Goal: Feedback & Contribution: Contribute content

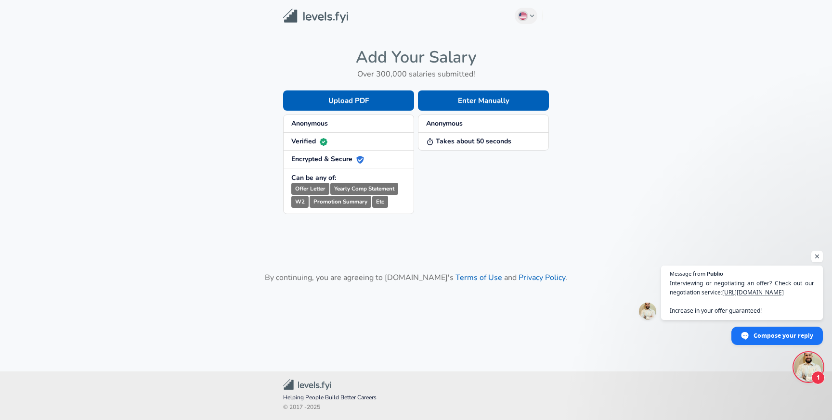
click at [655, 76] on main "English ([GEOGRAPHIC_DATA]) Change Add Your Salary Over 300,000 salaries submit…" at bounding box center [416, 174] width 832 height 349
click at [819, 258] on span "Open chat" at bounding box center [817, 257] width 12 height 12
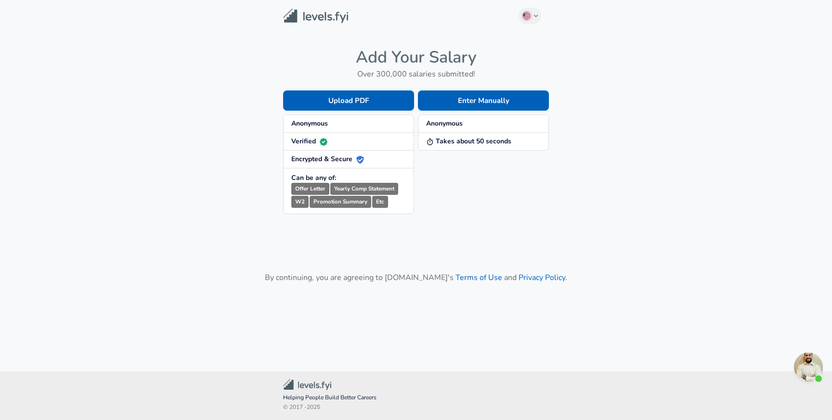
click at [492, 143] on strong "Takes about 50 seconds" at bounding box center [468, 141] width 85 height 9
click at [512, 96] on button "Enter Manually" at bounding box center [483, 101] width 131 height 20
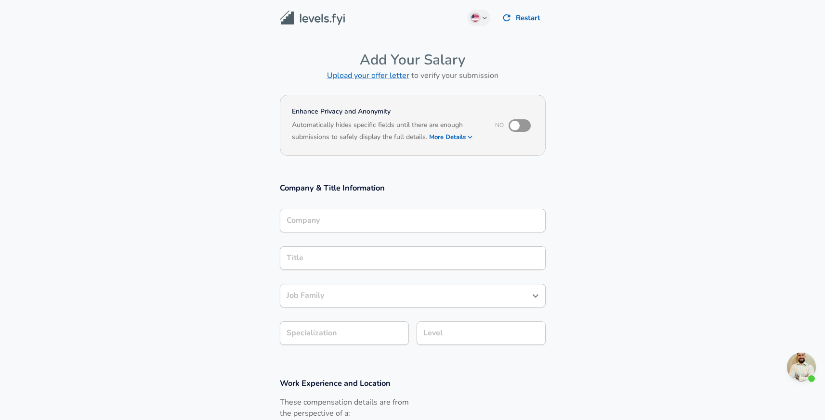
scroll to position [10, 0]
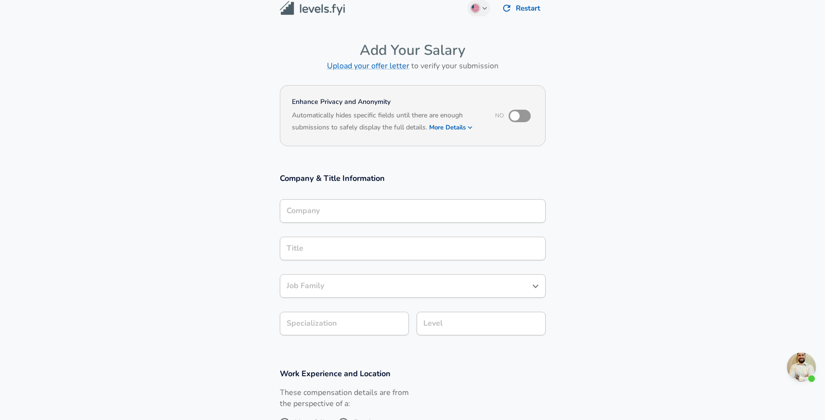
click at [342, 223] on div "Company" at bounding box center [413, 211] width 266 height 24
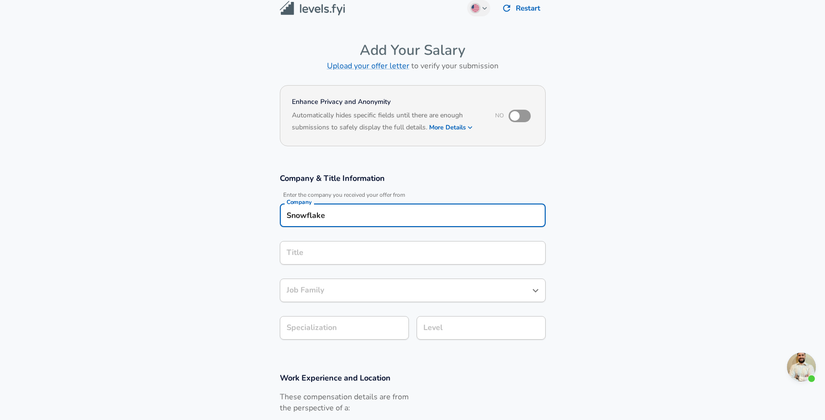
type input "Snowflake"
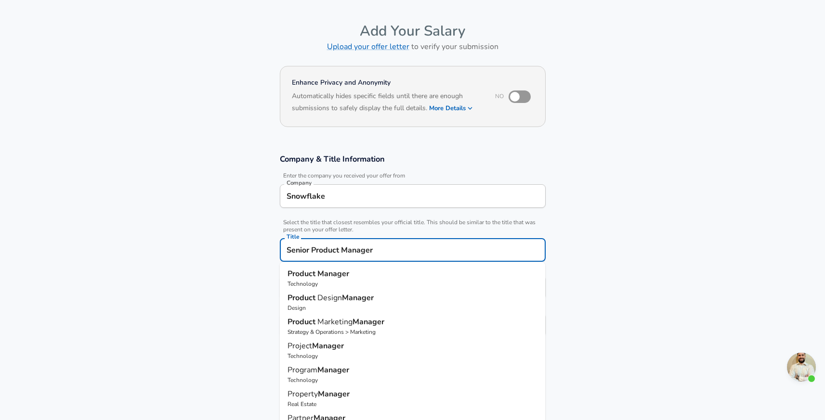
type input "Senior Product Manager"
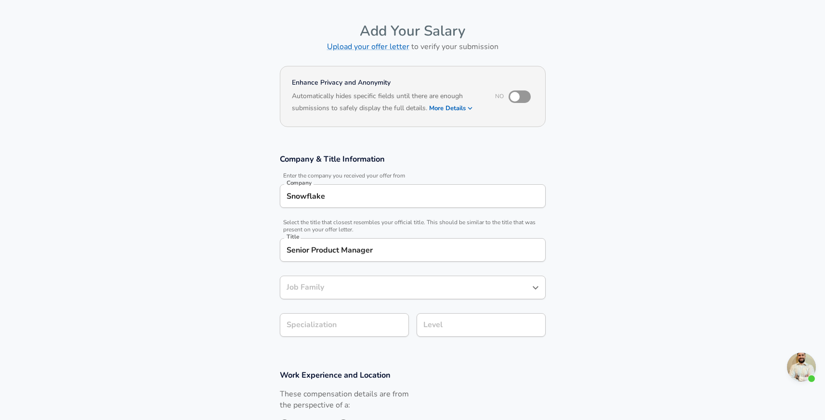
click at [586, 235] on section "Company & Title Information Enter the company you received your offer from Comp…" at bounding box center [412, 251] width 825 height 216
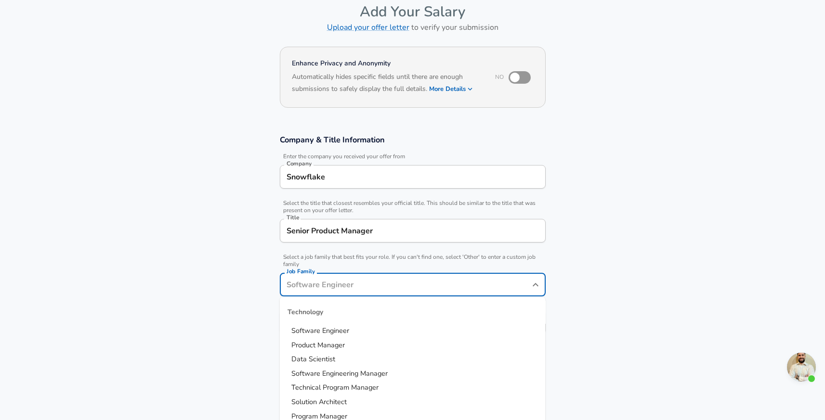
click at [435, 293] on div "Job Family" at bounding box center [413, 285] width 266 height 24
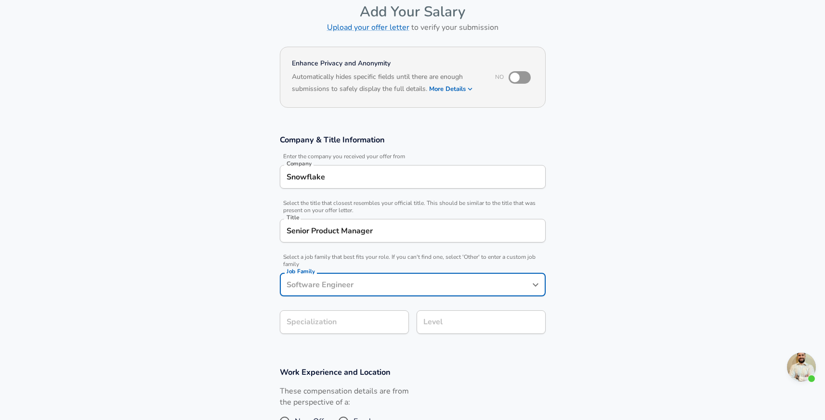
click at [442, 290] on input "Job Family" at bounding box center [405, 284] width 243 height 15
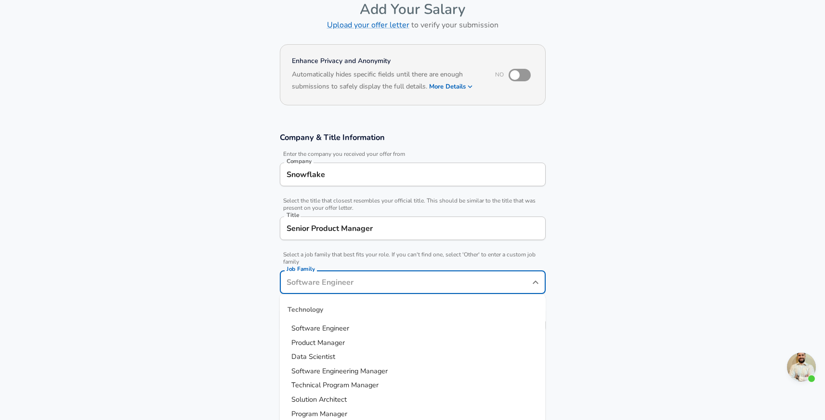
scroll to position [64, 0]
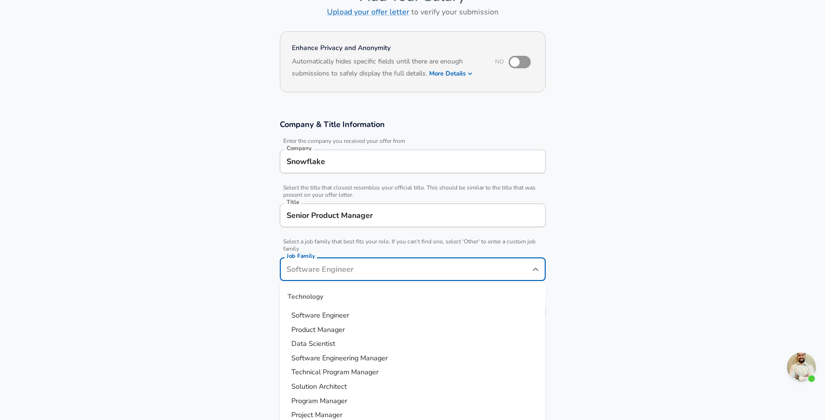
drag, startPoint x: 400, startPoint y: 321, endPoint x: 400, endPoint y: 328, distance: 7.2
click at [400, 328] on ul "Software Engineer Product Manager Data Scientist Software Engineering Manager T…" at bounding box center [413, 380] width 266 height 143
click at [400, 328] on li "Product Manager" at bounding box center [413, 330] width 266 height 14
type input "Product Manager"
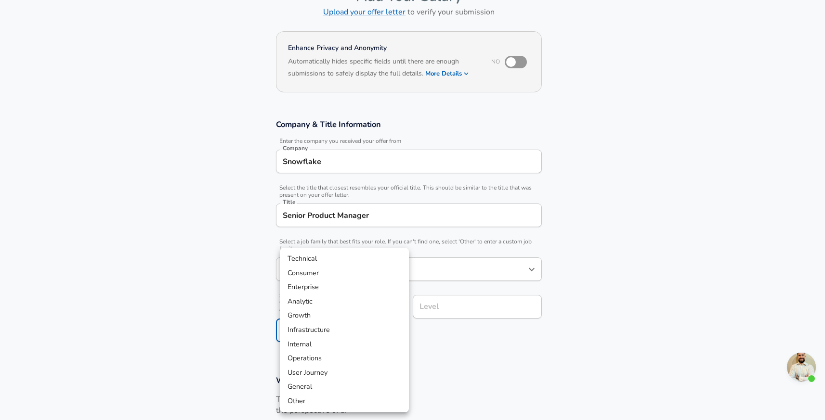
scroll to position [92, 0]
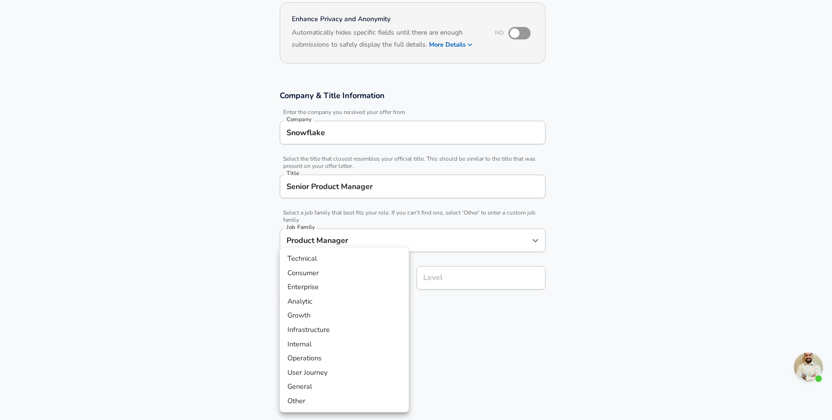
click at [372, 309] on body "English (US) Change Restart Add Your Salary Upload your offer letter to verify …" at bounding box center [416, 118] width 832 height 420
click at [328, 256] on li "Technical" at bounding box center [344, 259] width 129 height 14
type input "Technical"
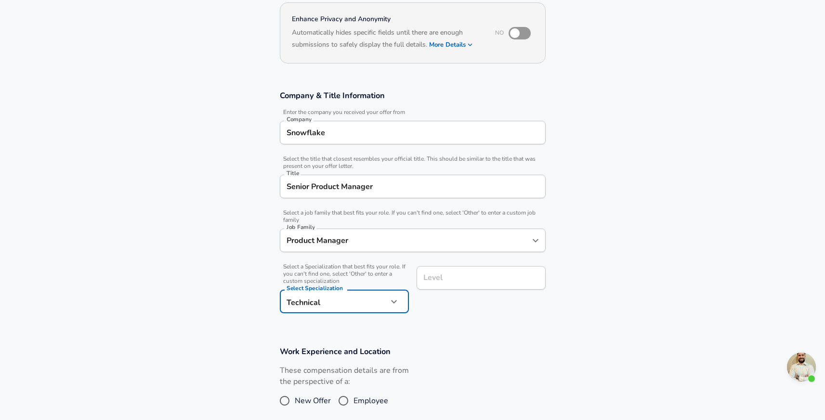
scroll to position [112, 0]
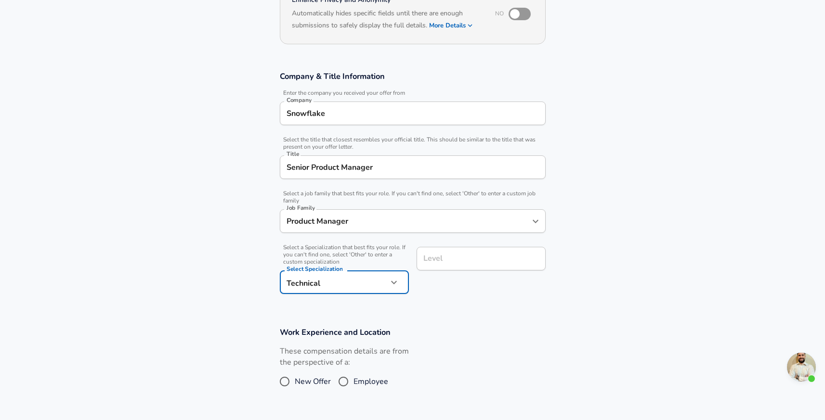
click at [478, 266] on input "Level" at bounding box center [481, 258] width 120 height 15
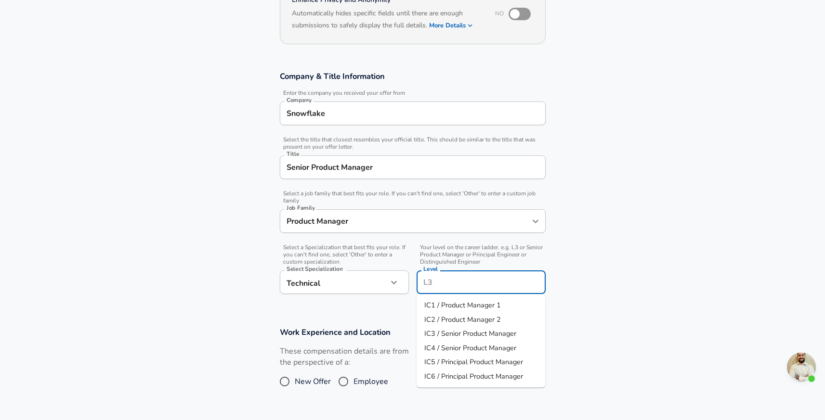
click at [501, 350] on span "IC4 / Senior Product Manager" at bounding box center [470, 348] width 92 height 10
type input "IC4 / Senior Product Manager"
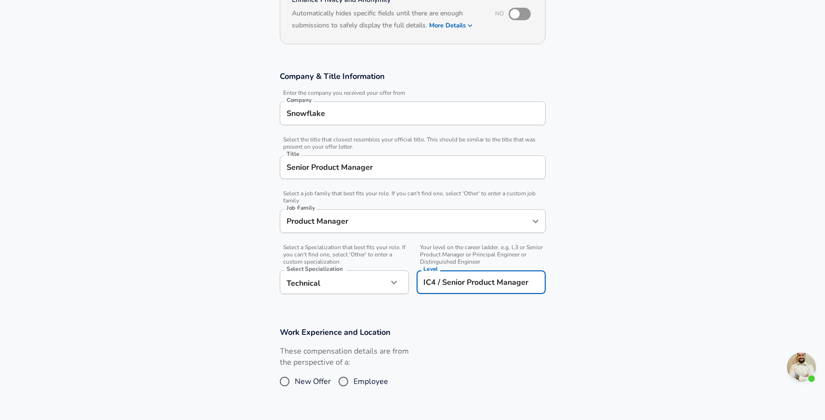
click at [630, 321] on section "Work Experience and Location These compensation details are from the perspectiv…" at bounding box center [412, 364] width 825 height 96
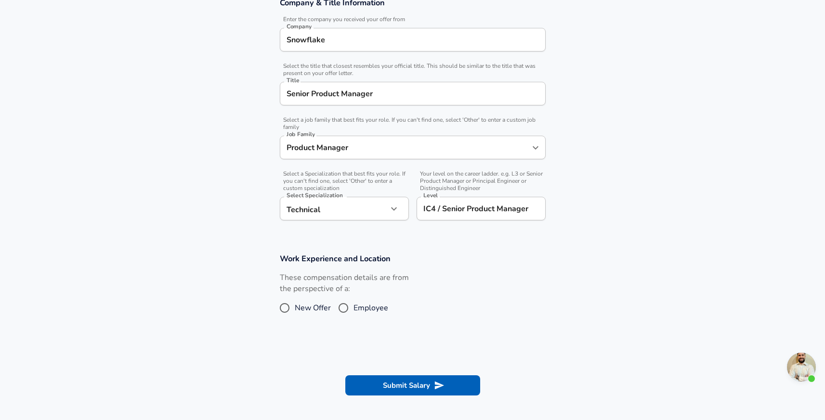
scroll to position [203, 0]
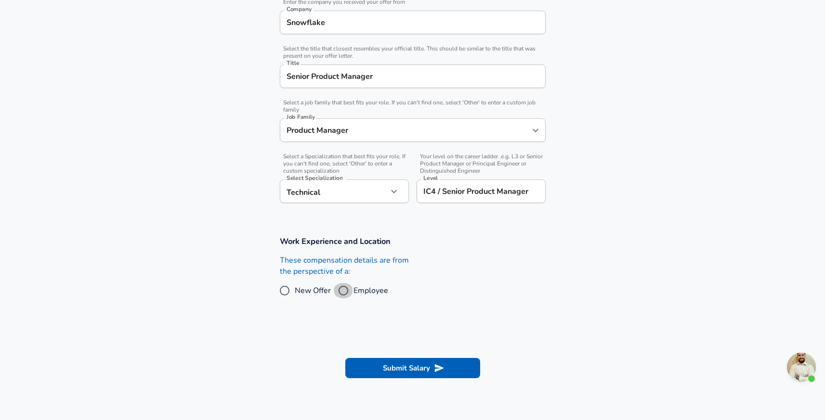
click at [342, 292] on input "Employee" at bounding box center [343, 290] width 20 height 15
radio input "true"
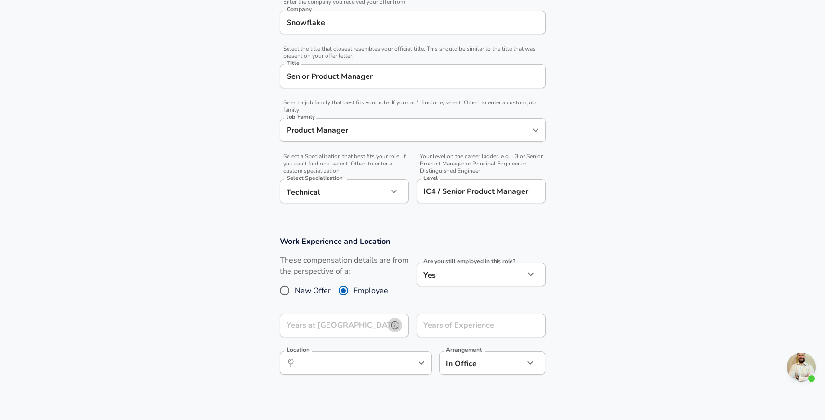
click at [393, 320] on button "help" at bounding box center [395, 325] width 14 height 14
click at [312, 326] on input "Years at Snowflake" at bounding box center [334, 326] width 108 height 24
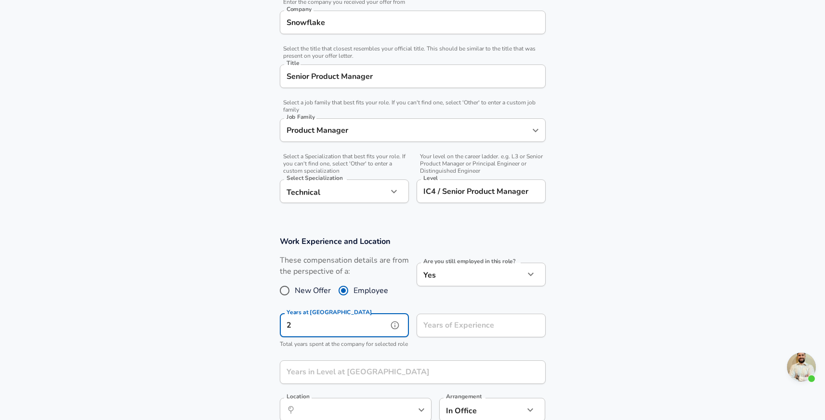
type input "2"
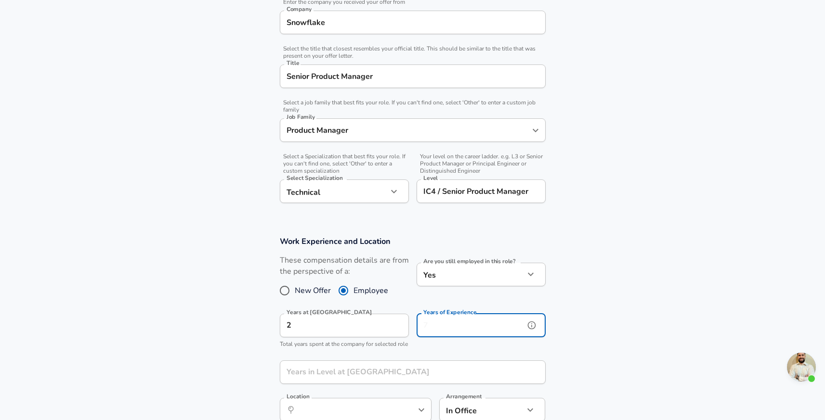
click at [509, 324] on input "Years of Experience" at bounding box center [470, 326] width 108 height 24
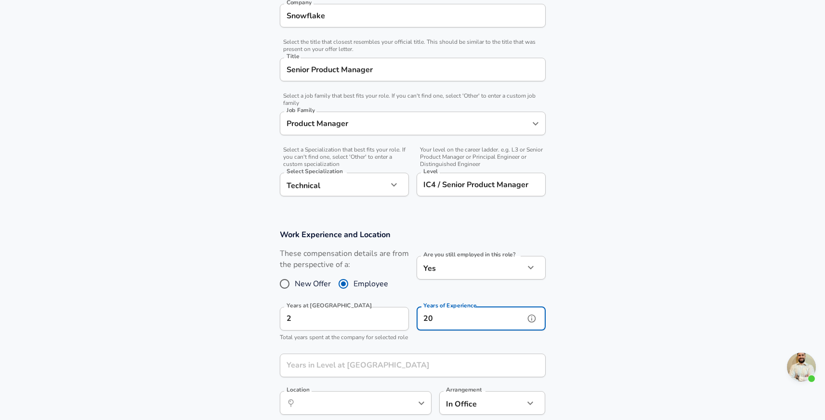
scroll to position [324, 0]
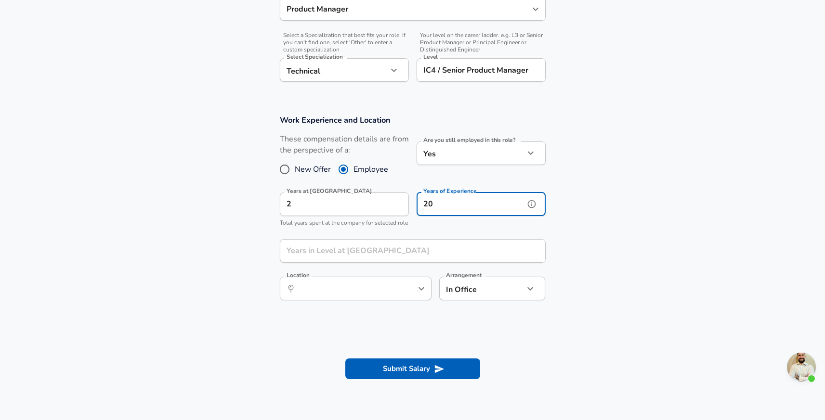
type input "20"
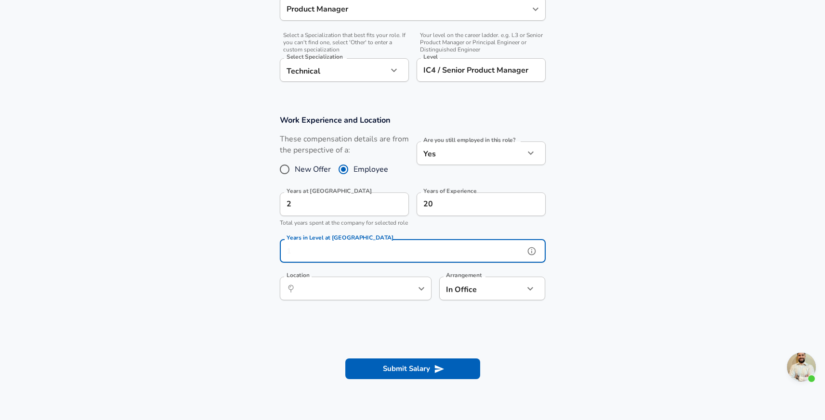
click at [368, 261] on input "Years in Level at Snowflake" at bounding box center [402, 251] width 245 height 24
type input "2"
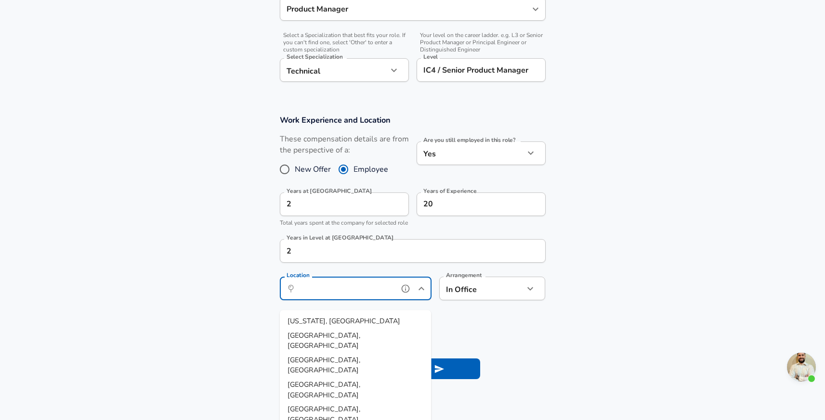
click at [386, 296] on input "Location" at bounding box center [345, 288] width 99 height 15
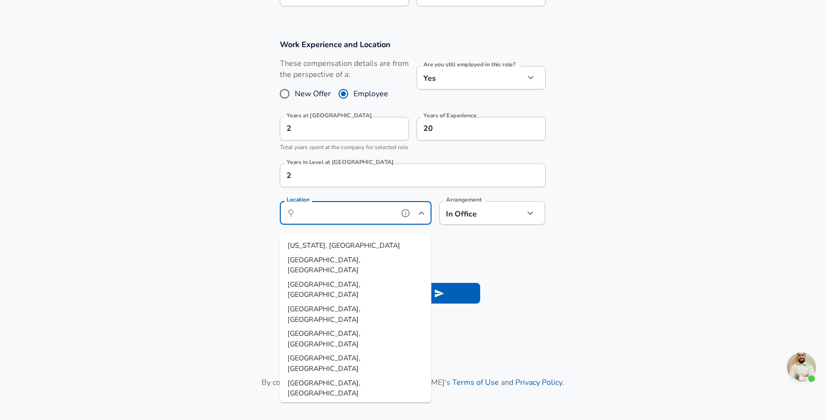
scroll to position [400, 0]
type input "Seattle, WA"
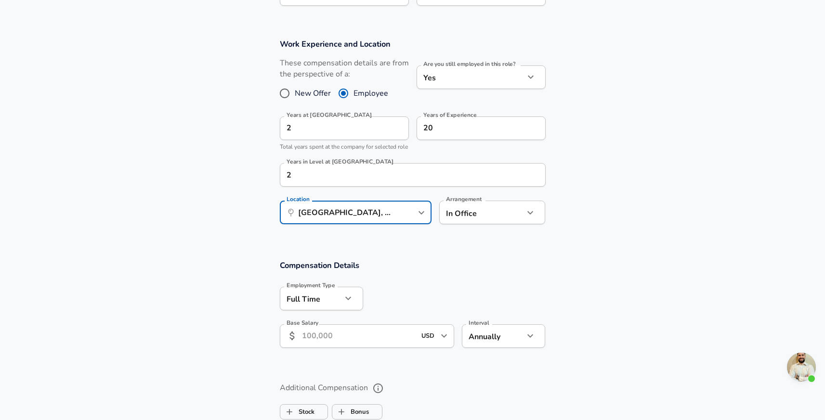
click at [329, 348] on input "Base Salary" at bounding box center [359, 336] width 114 height 24
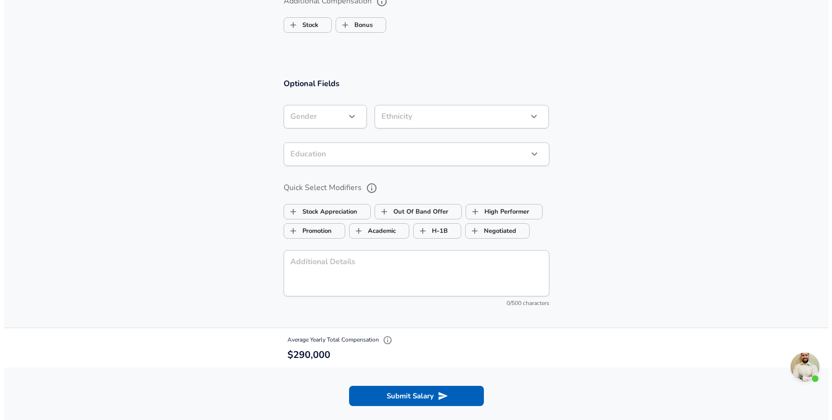
scroll to position [996, 0]
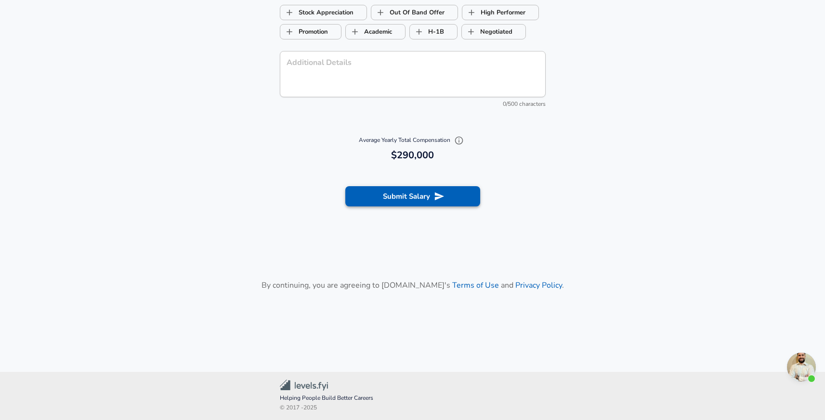
type input "290,000"
click at [443, 203] on button "Submit Salary" at bounding box center [412, 196] width 135 height 20
